Goal: Use online tool/utility: Utilize a website feature to perform a specific function

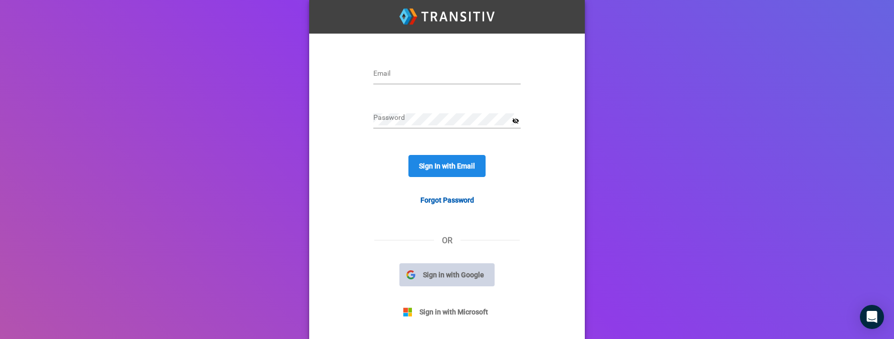
click at [462, 281] on button "Sign in with Google" at bounding box center [446, 274] width 95 height 23
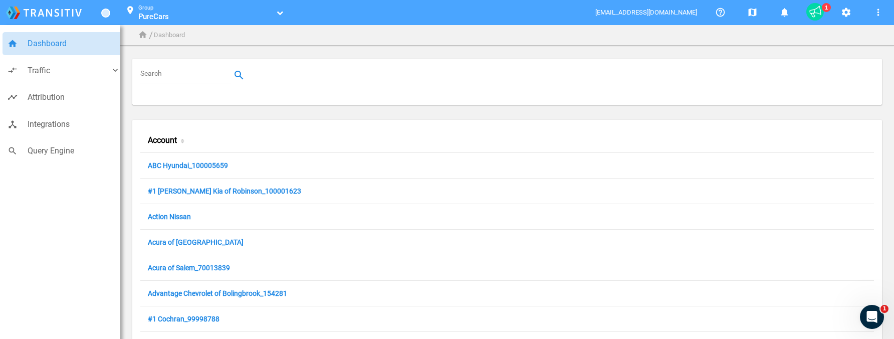
click at [179, 67] on div "Search" at bounding box center [185, 76] width 90 height 18
paste input "100032049"
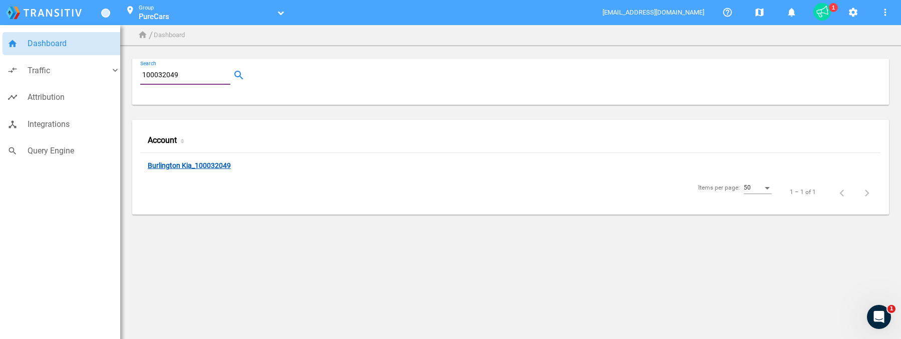
type input "100032049"
click at [220, 162] on link "Burlington Kia_100032049" at bounding box center [189, 166] width 83 height 10
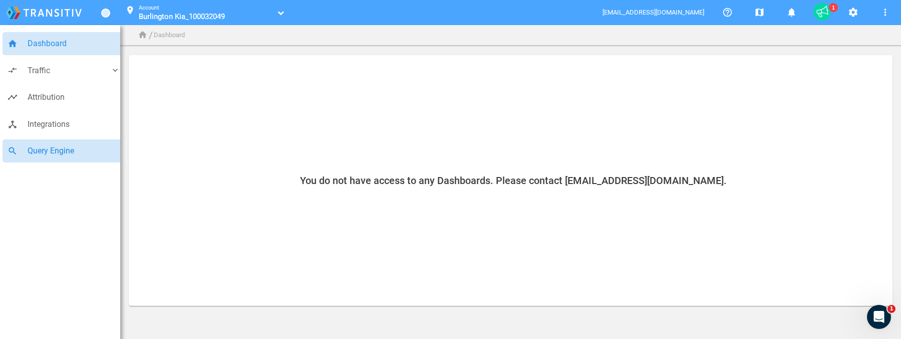
click at [53, 150] on span "Query Engine" at bounding box center [74, 150] width 93 height 13
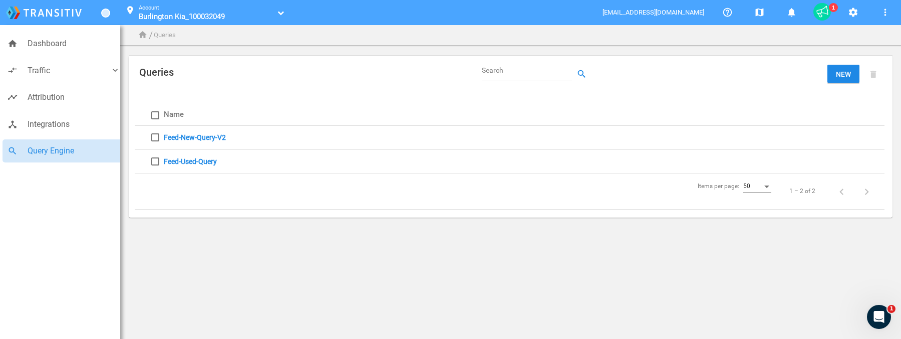
click at [207, 138] on link "Feed-New-Query-V2" at bounding box center [195, 137] width 62 height 8
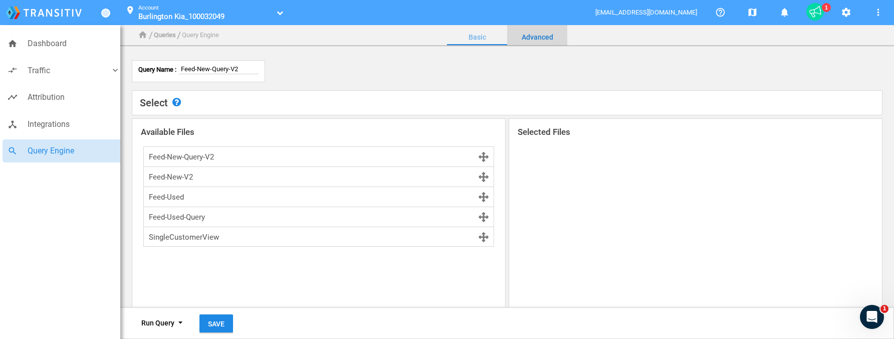
click at [535, 38] on link "Advanced" at bounding box center [537, 37] width 60 height 24
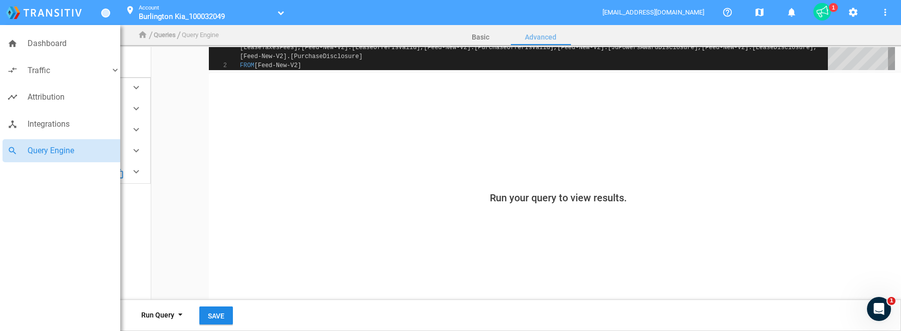
scroll to position [143, 0]
click at [180, 317] on mat-icon "arrow_drop_down" at bounding box center [180, 316] width 12 height 12
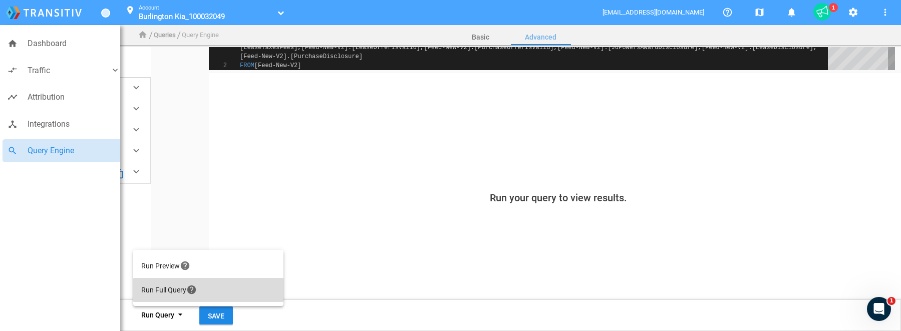
click at [170, 285] on button "Run Full Query help" at bounding box center [208, 290] width 150 height 24
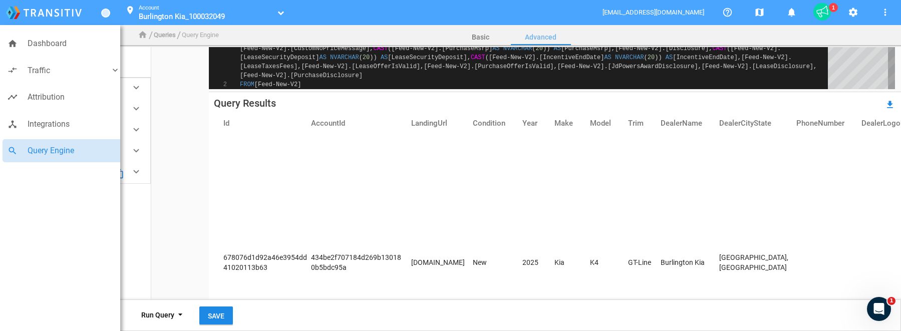
scroll to position [0, 0]
